Goal: Information Seeking & Learning: Learn about a topic

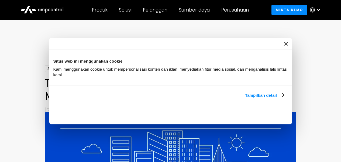
scroll to position [129, 0]
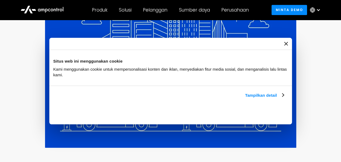
click at [0, 0] on icon "Tutup spanduk" at bounding box center [0, 0] width 0 height 0
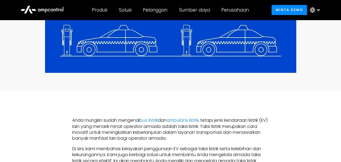
scroll to position [269, 0]
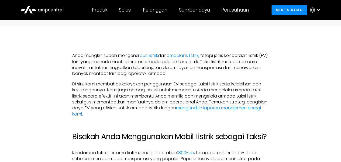
drag, startPoint x: 213, startPoint y: 62, endPoint x: 213, endPoint y: 72, distance: 9.4
click at [213, 72] on p "Anda mungkin sudah mengenal bus listrik dan ambulans listrik , tetapi jenis ken…" at bounding box center [170, 65] width 196 height 24
copy font "Taksi listrik merupakan cara inovatif untuk meningkatkan keberlanjutan dalam la…"
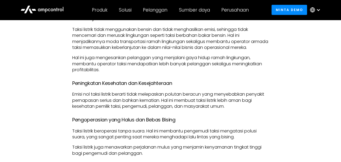
scroll to position [733, 0]
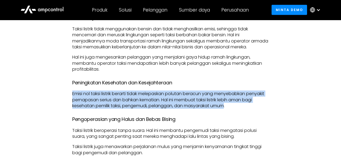
drag, startPoint x: 72, startPoint y: 92, endPoint x: 237, endPoint y: 102, distance: 164.9
click at [237, 102] on font "Emisi nol taksi listrik berarti tidak melepaskan polutan beracun yang menyebabk…" at bounding box center [168, 100] width 192 height 18
copy font "Emisi nol taksi listrik berarti tidak melepaskan polutan beracun yang menyebabk…"
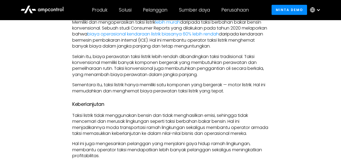
scroll to position [647, 0]
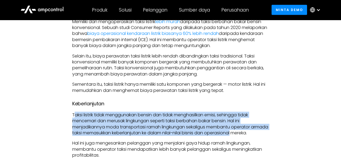
drag, startPoint x: 73, startPoint y: 106, endPoint x: 252, endPoint y: 125, distance: 180.2
click at [252, 125] on font "Taksi listrik tidak menggunakan bensin dan tidak menghasilkan emisi, sehingga t…" at bounding box center [170, 124] width 196 height 24
copy font "aksi listrik tidak menggunakan bensin dan tidak menghasilkan emisi, sehingga ti…"
